Goal: Use online tool/utility: Utilize a website feature to perform a specific function

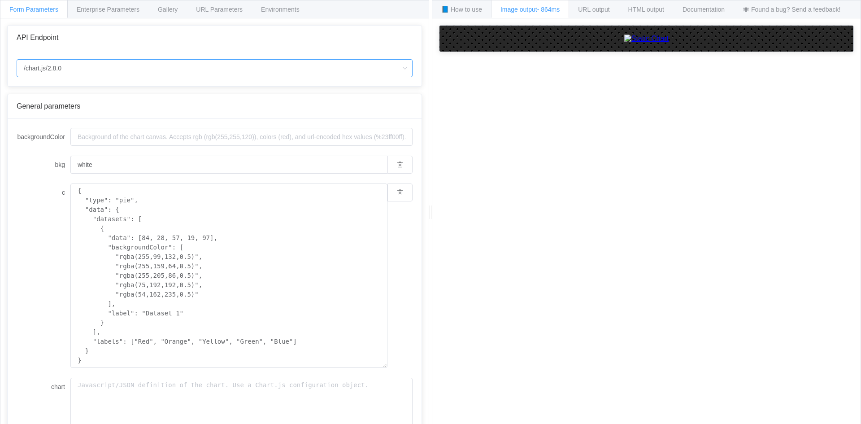
click at [267, 72] on input "/chart.js/2.8.0" at bounding box center [215, 68] width 396 height 18
click at [131, 94] on li "/chart" at bounding box center [214, 93] width 395 height 15
type input "/chart"
type input "20"
